Goal: Information Seeking & Learning: Learn about a topic

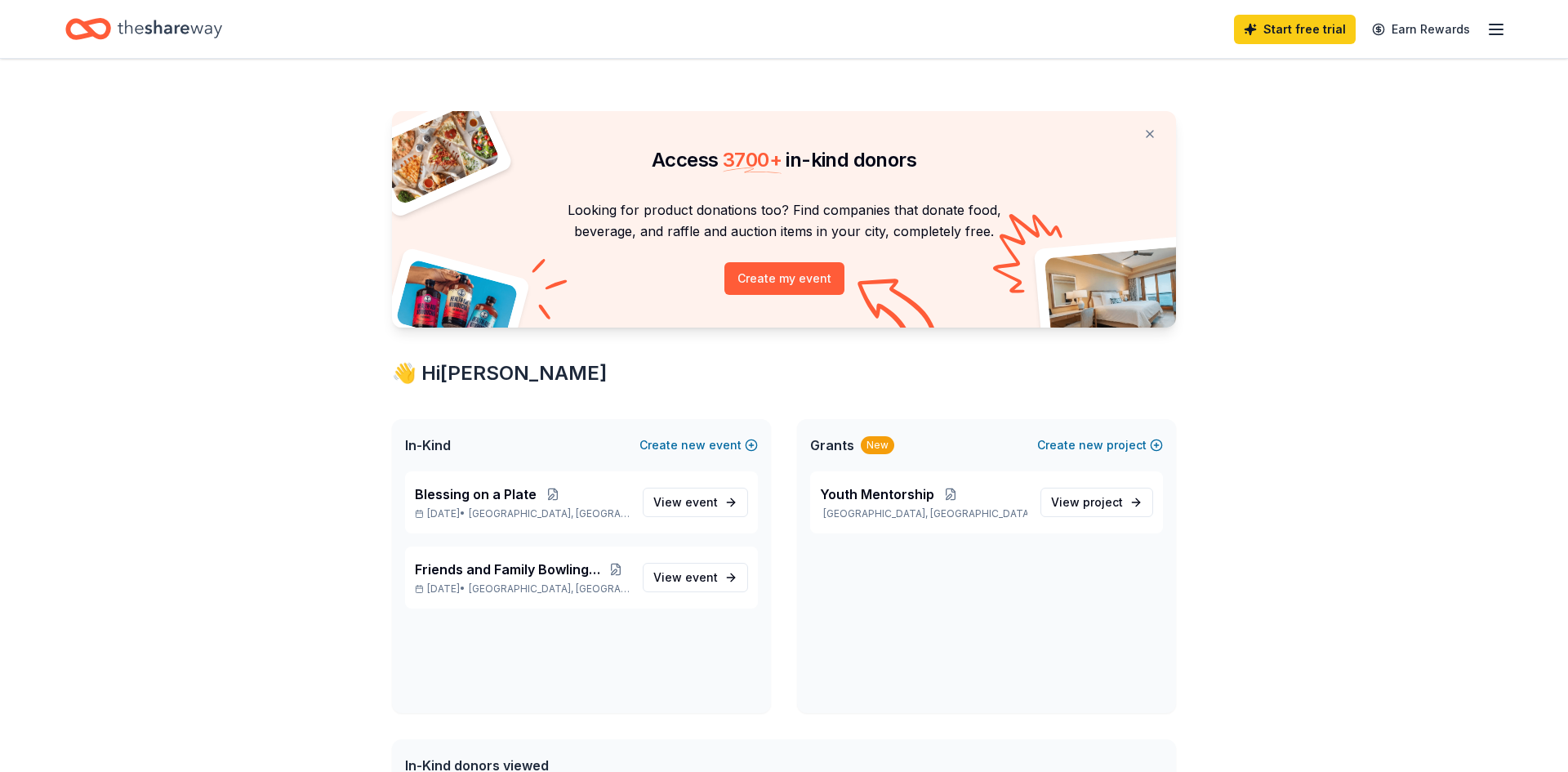
click at [875, 442] on div "New" at bounding box center [877, 445] width 34 height 18
click at [1108, 510] on span "View project" at bounding box center [1086, 502] width 72 height 20
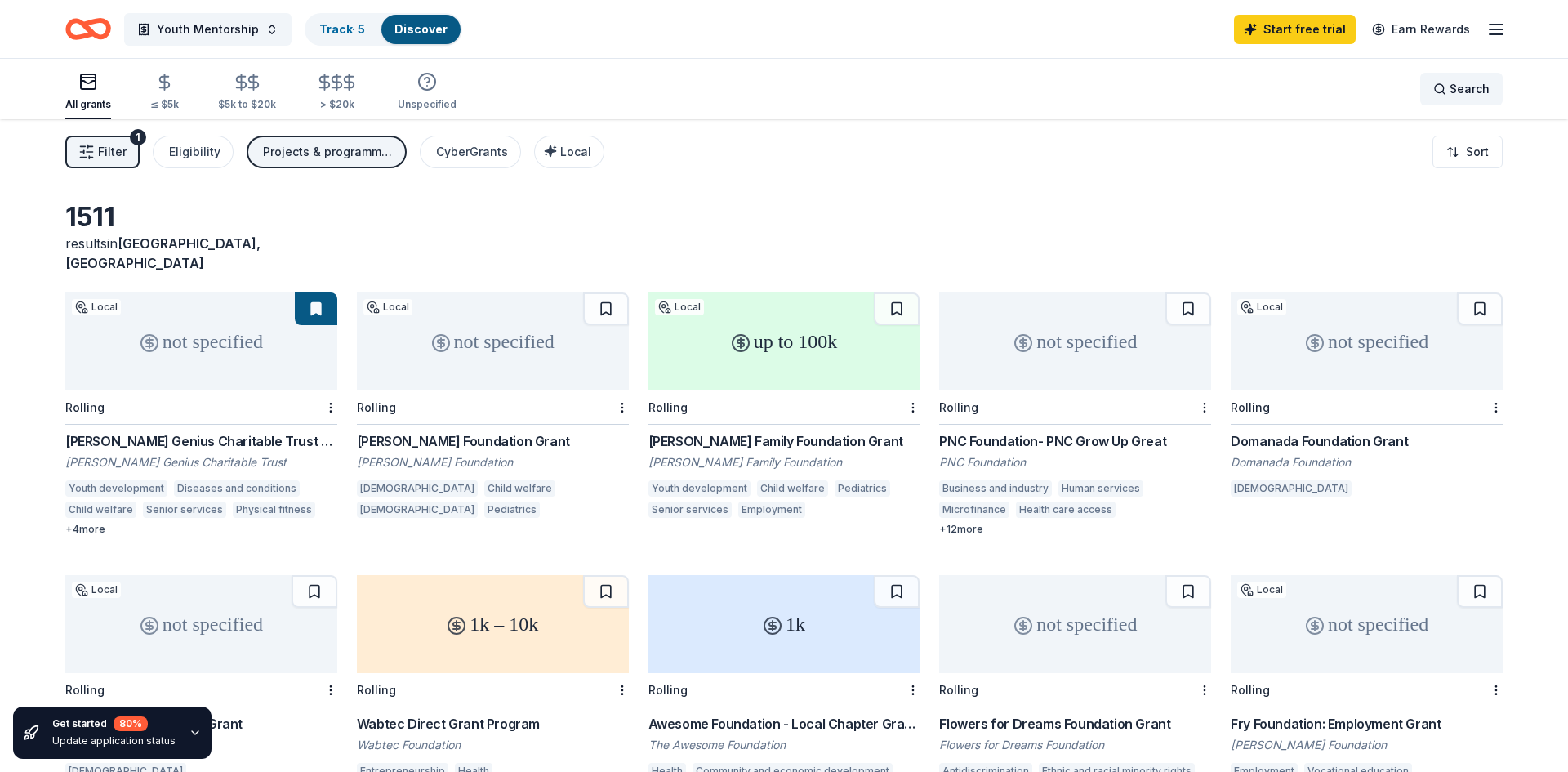
click at [1445, 84] on div "Search" at bounding box center [1461, 89] width 56 height 20
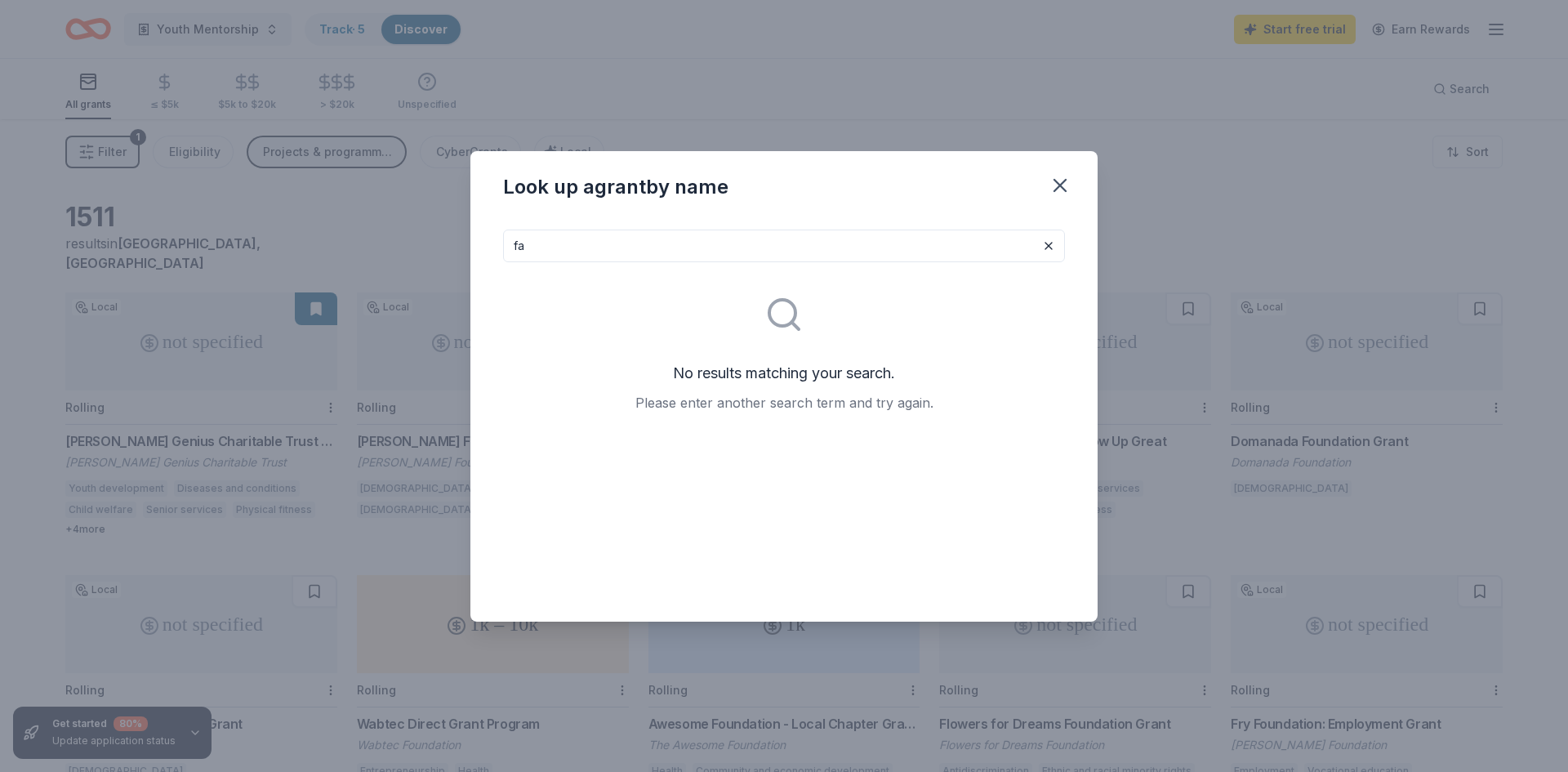
type input "f"
type input "church grants"
click at [795, 320] on icon at bounding box center [784, 315] width 39 height 39
click at [1061, 193] on icon "button" at bounding box center [1060, 186] width 23 height 23
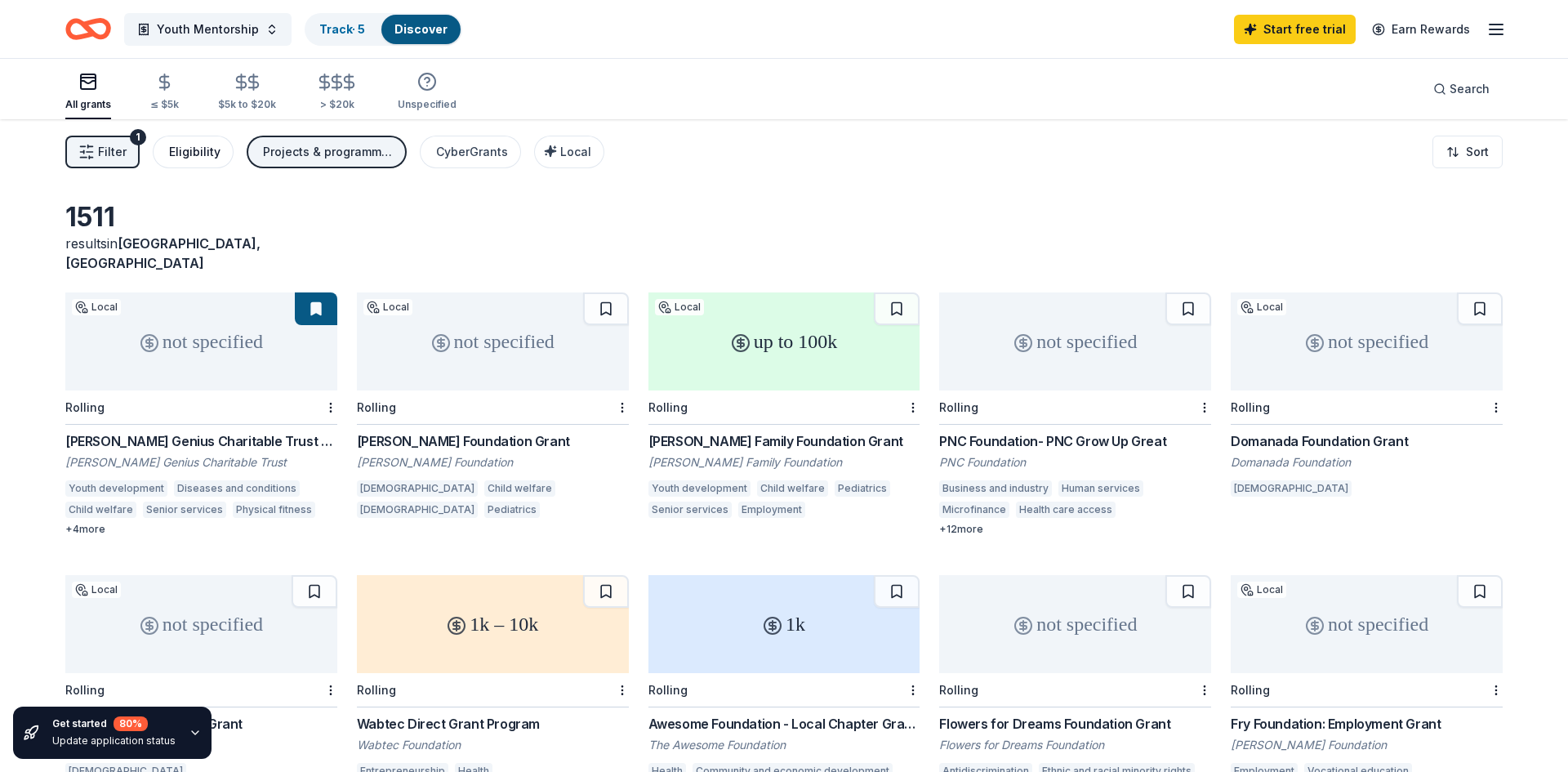
click at [204, 158] on div "Eligibility" at bounding box center [195, 152] width 52 height 20
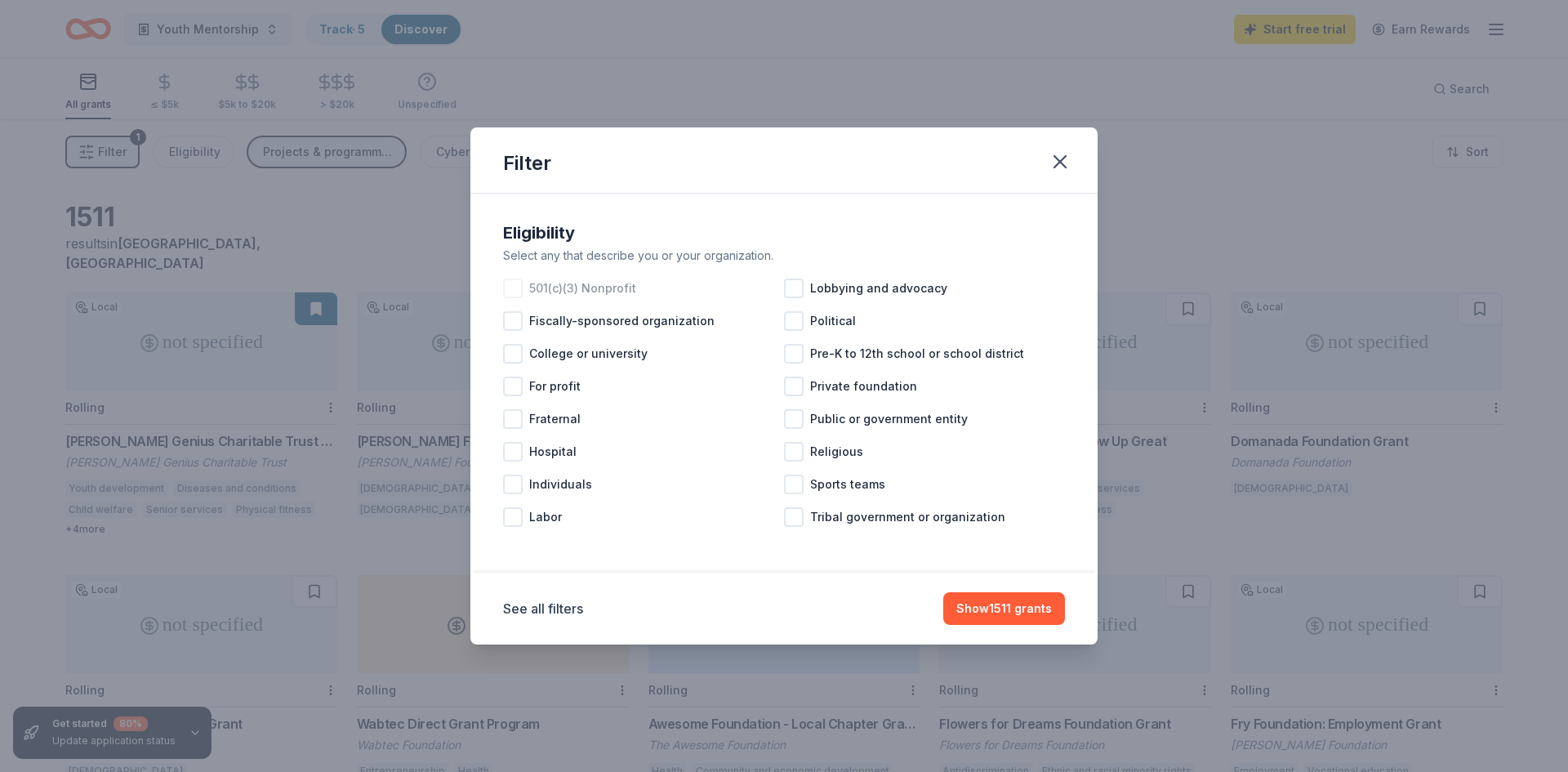
click at [514, 294] on div at bounding box center [513, 289] width 20 height 20
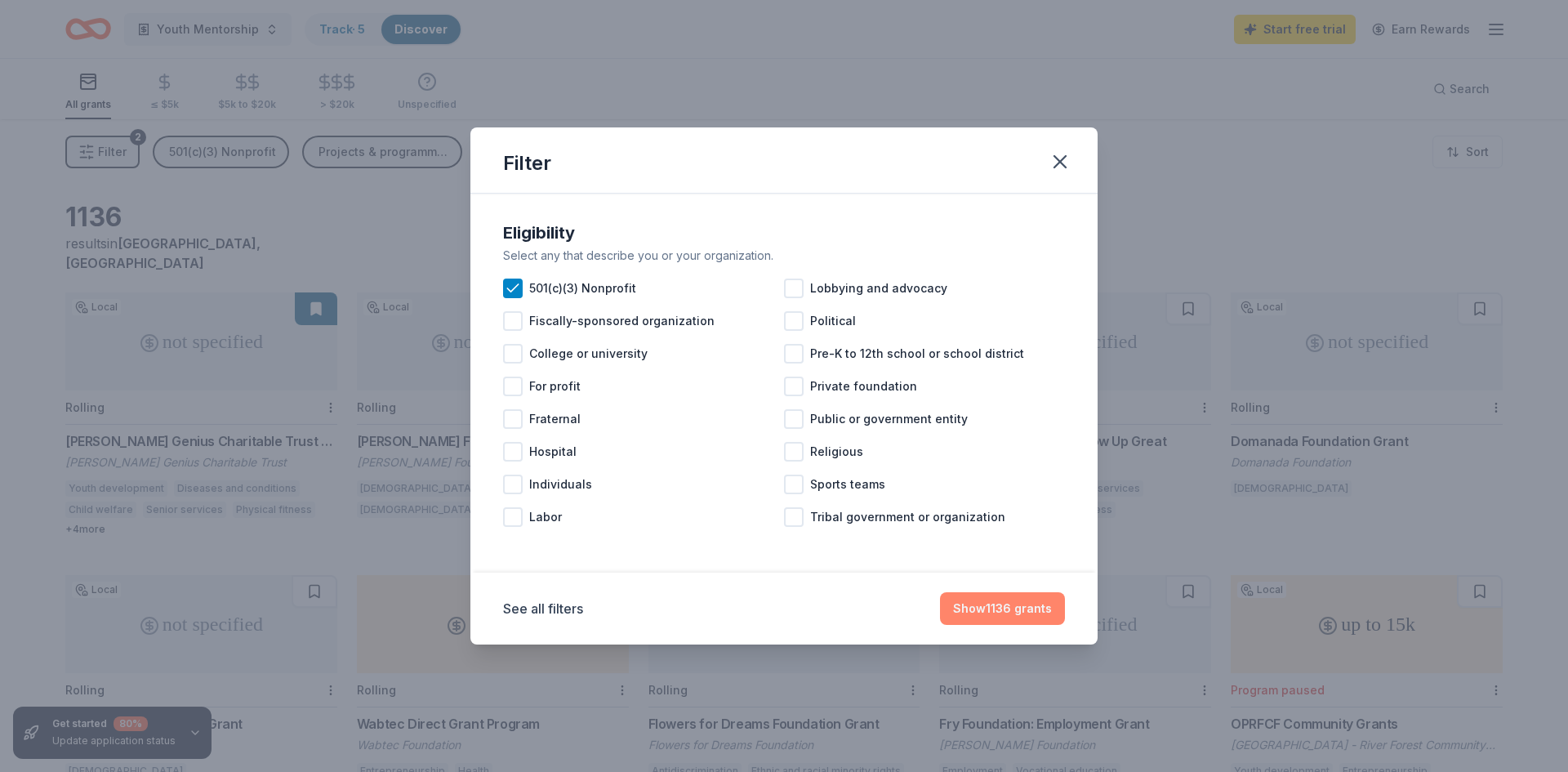
click at [1039, 622] on button "Show 1136 grants" at bounding box center [1002, 608] width 125 height 33
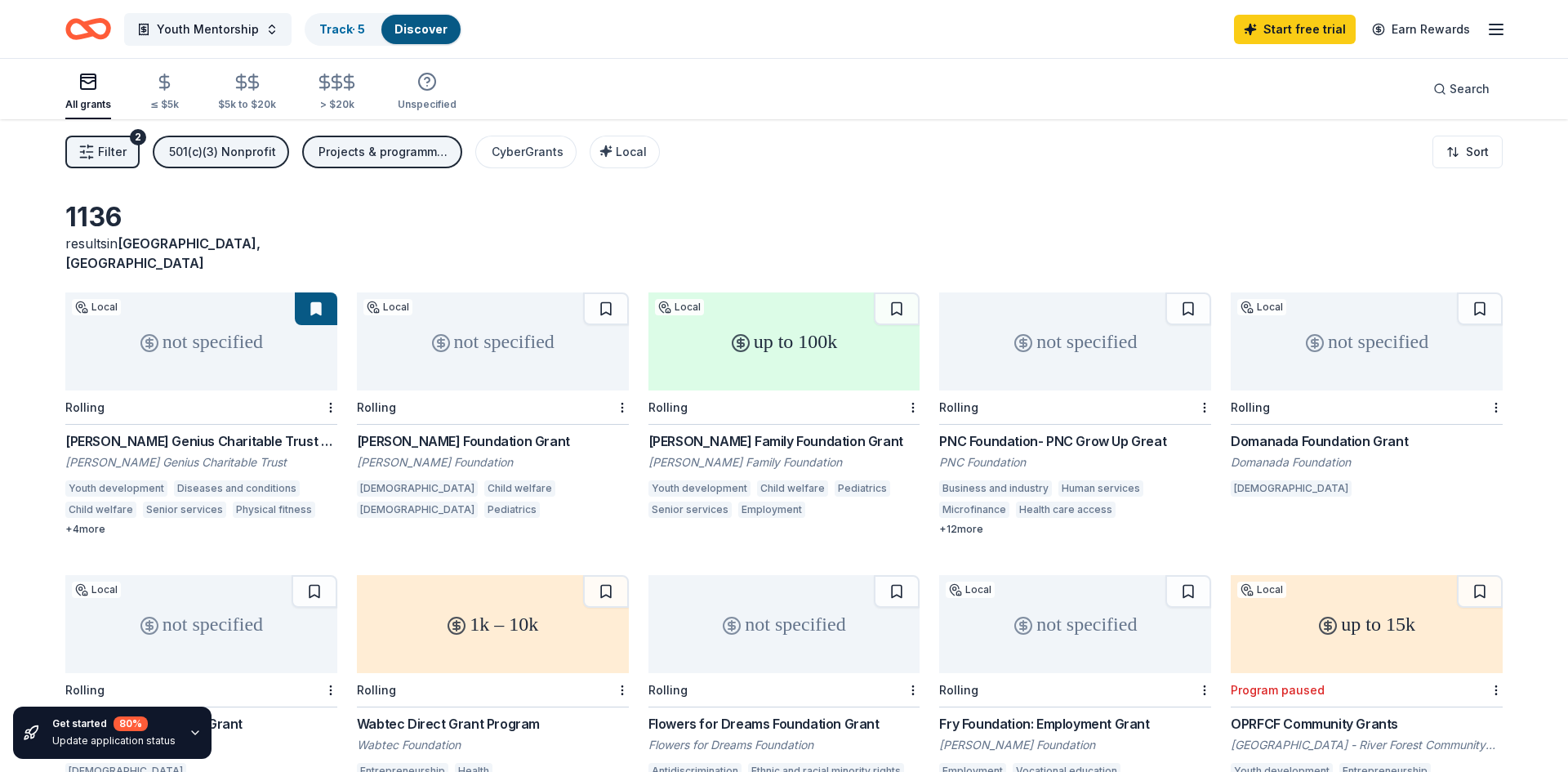
click at [768, 431] on div "Topfer Family Foundation Grant" at bounding box center [784, 441] width 272 height 20
click at [267, 153] on div "501(c)(3) Nonprofit" at bounding box center [222, 152] width 107 height 20
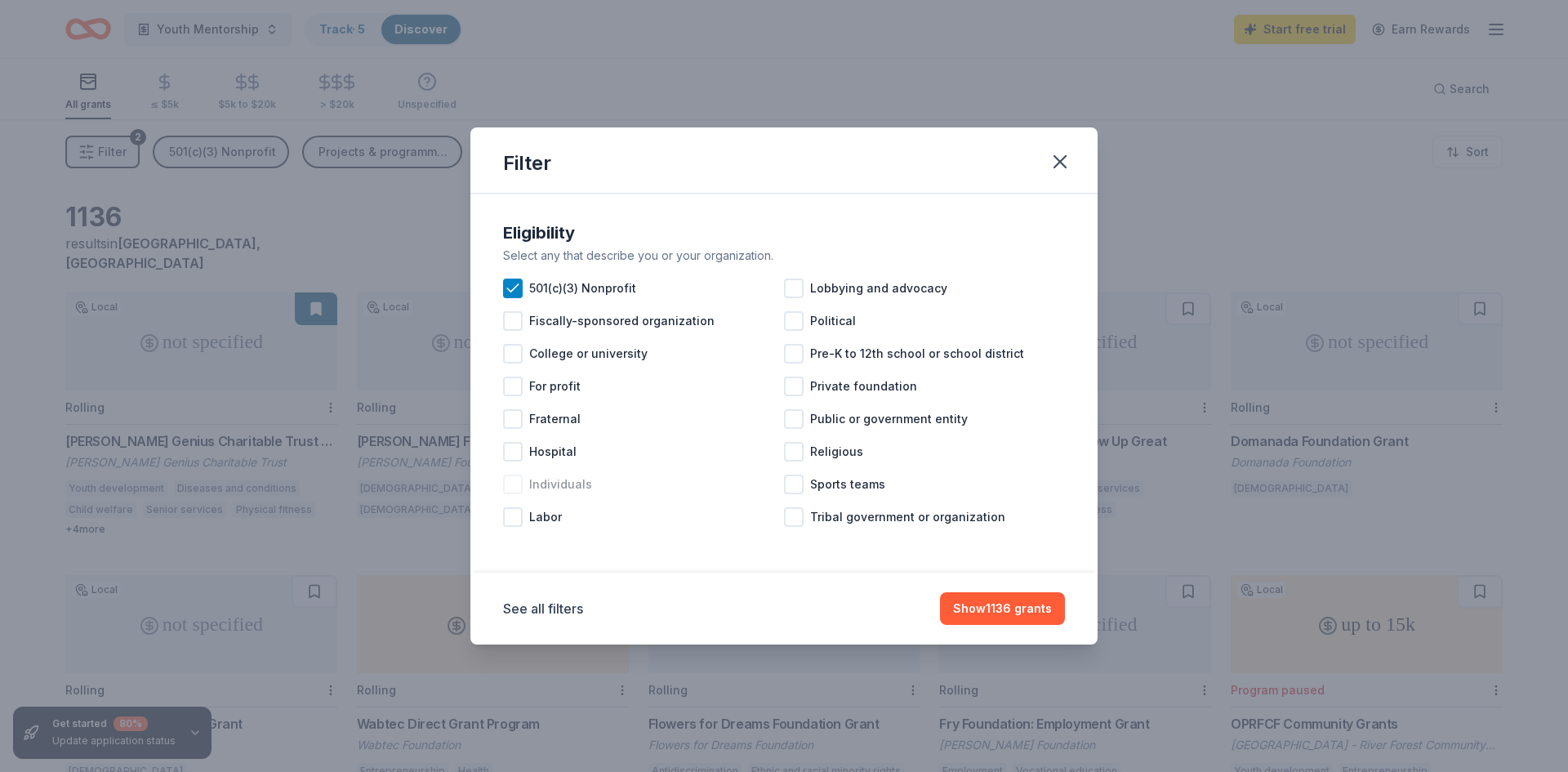
click at [517, 483] on div at bounding box center [513, 484] width 20 height 20
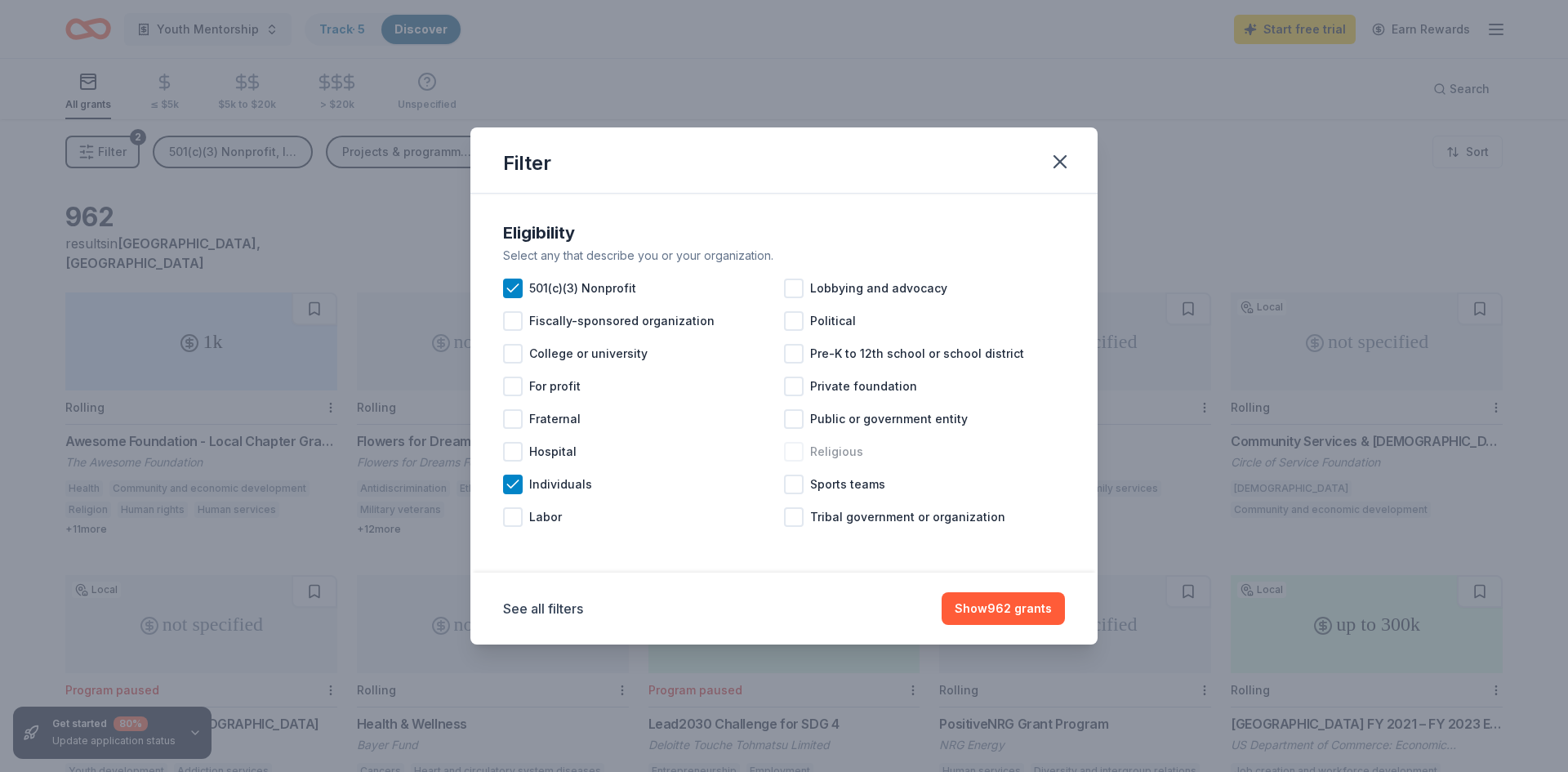
click at [791, 456] on div at bounding box center [794, 451] width 20 height 20
click at [1024, 608] on button "Show 902 grants" at bounding box center [1003, 608] width 123 height 33
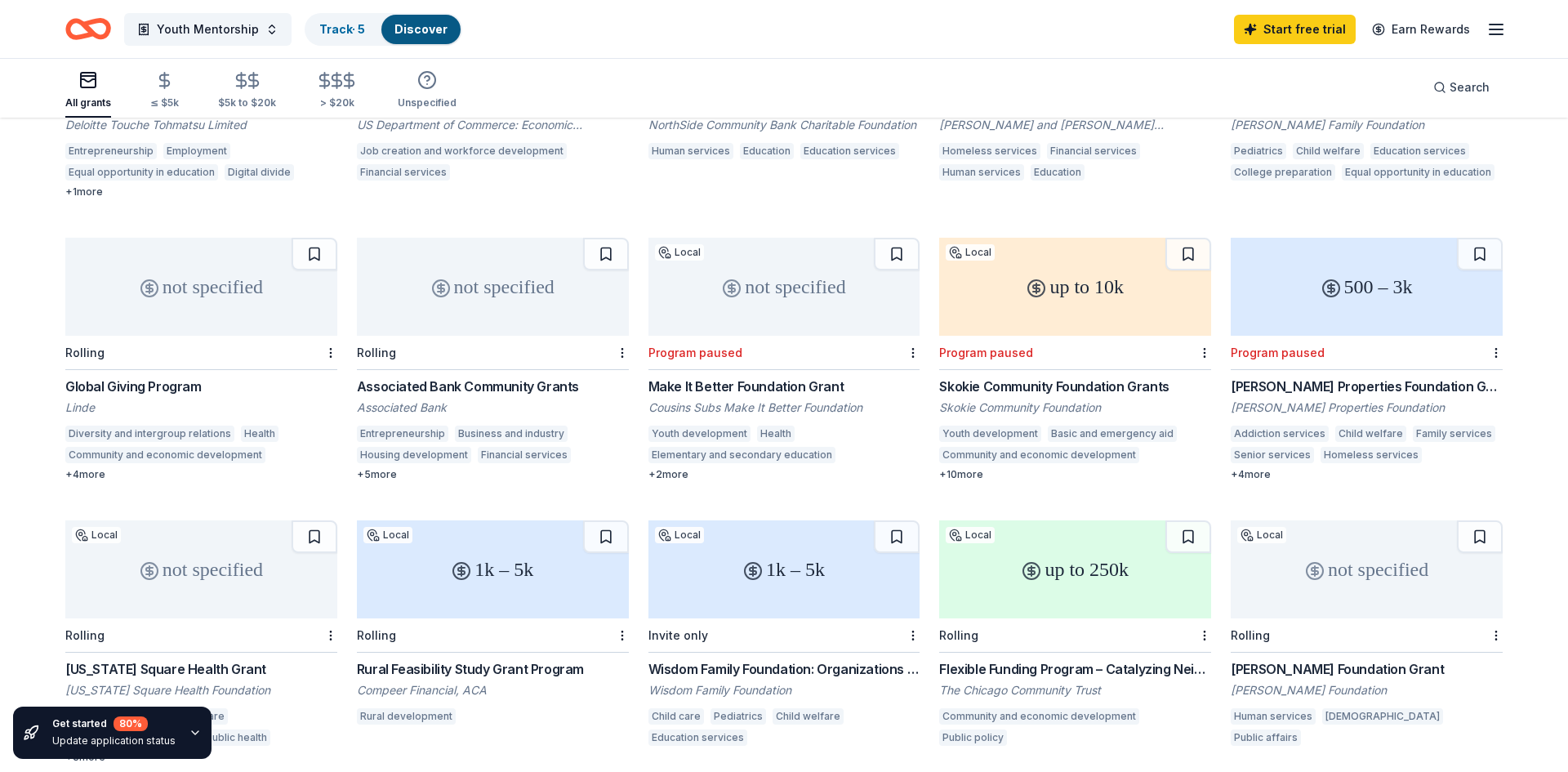
scroll to position [625, 0]
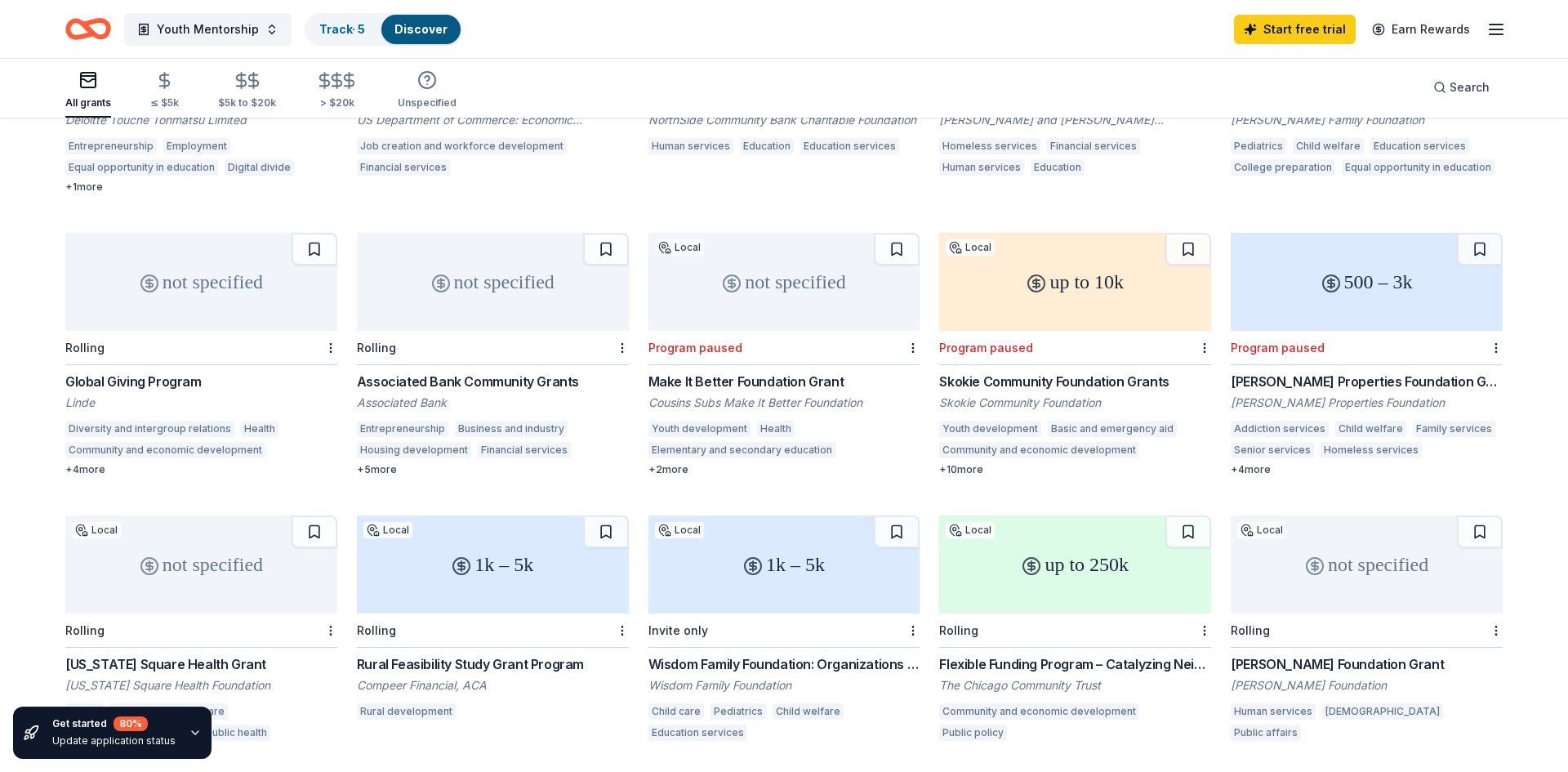
click at [457, 371] on div "Associated Bank Community Grants" at bounding box center [492, 381] width 272 height 20
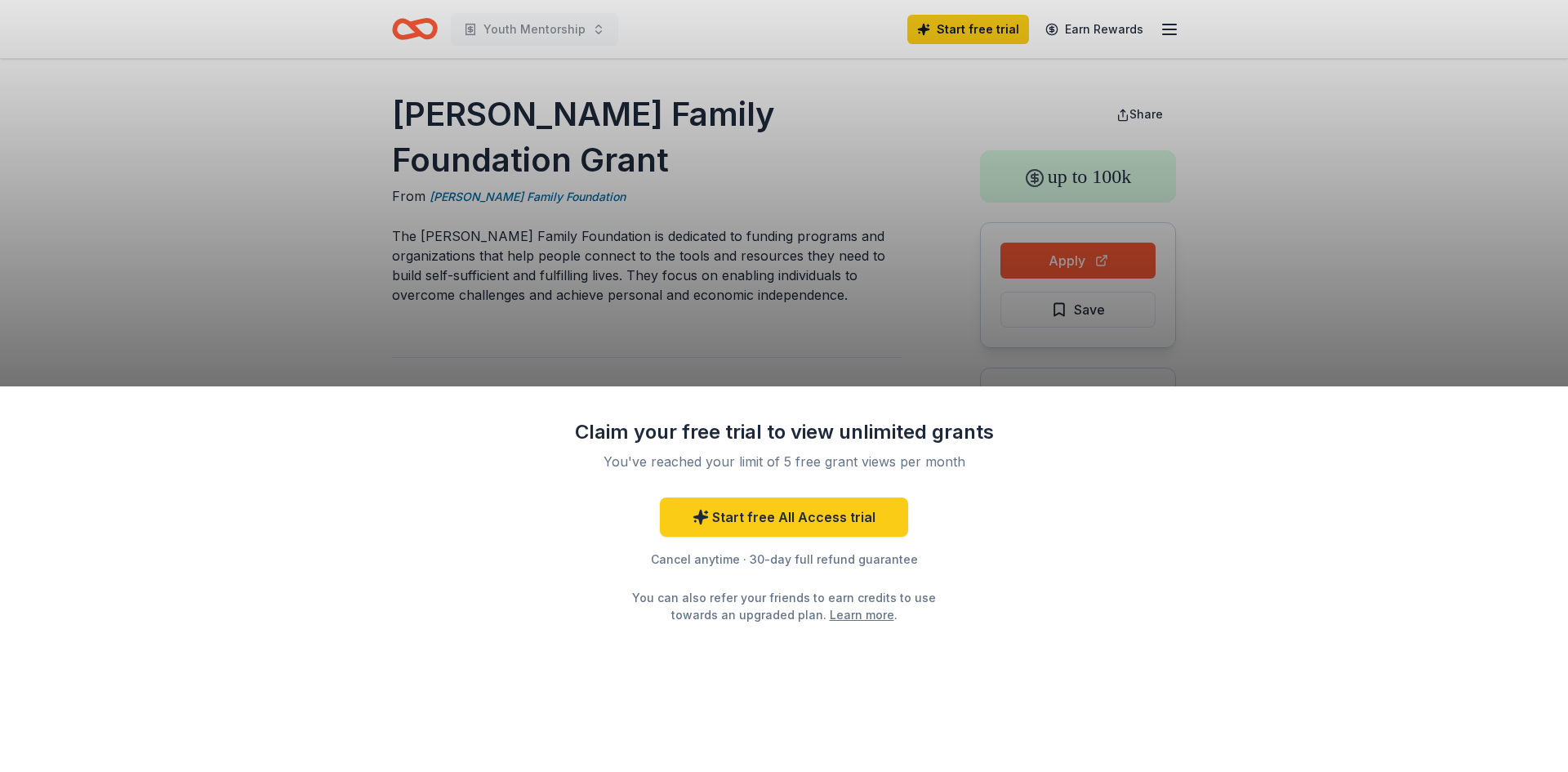
click at [1092, 261] on div "Claim your free trial to view unlimited grants You've reached your limit of 5 f…" at bounding box center [784, 386] width 1568 height 772
